Goal: Task Accomplishment & Management: Manage account settings

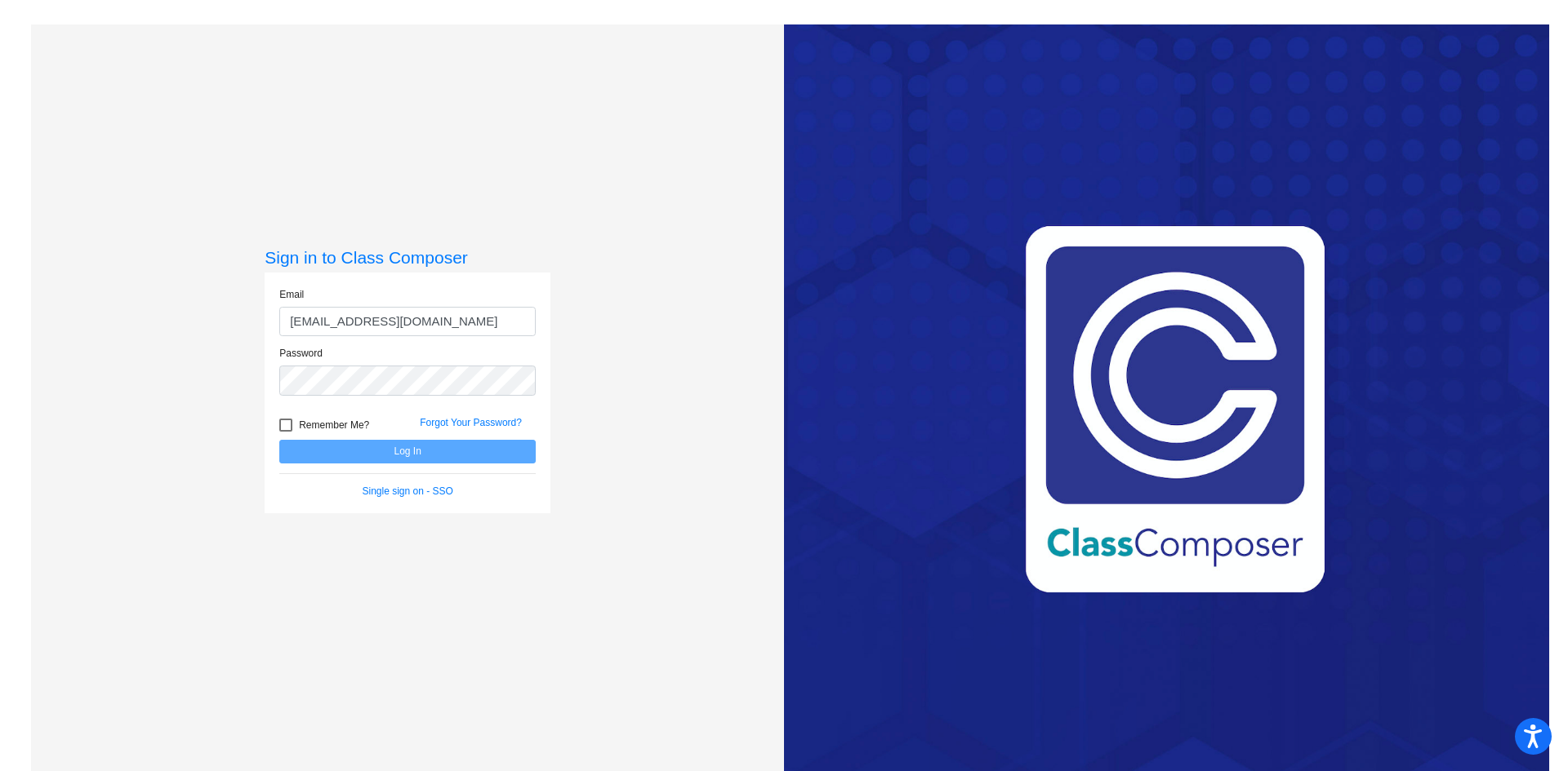
type input "[EMAIL_ADDRESS][DOMAIN_NAME]"
click at [279, 366] on div "Password" at bounding box center [408, 371] width 257 height 50
click at [369, 442] on button "Log In" at bounding box center [408, 452] width 257 height 24
